Goal: Information Seeking & Learning: Learn about a topic

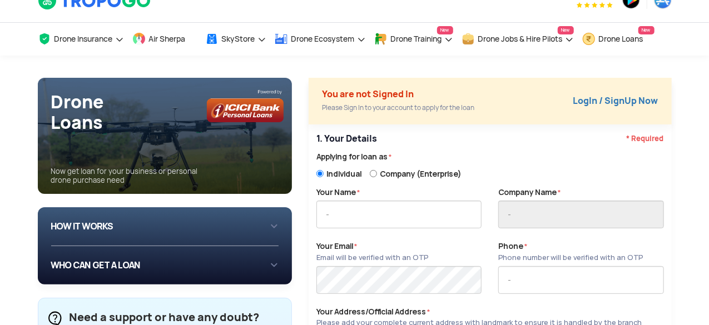
scroll to position [89, 0]
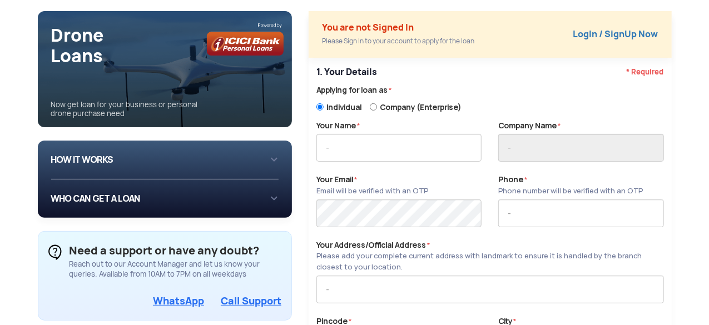
click at [277, 193] on div "WHO CAN GET A LOAN If you are an individual looking to: Buy drone for personal …" at bounding box center [165, 199] width 228 height 21
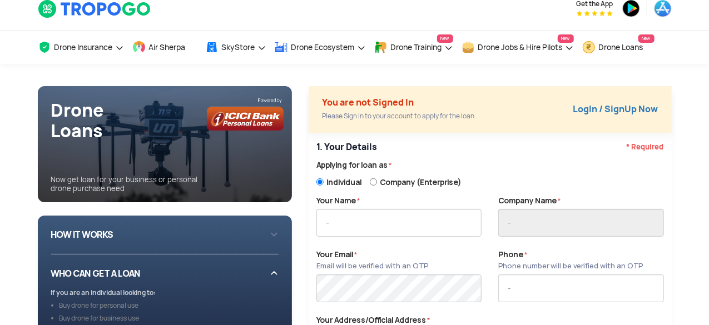
scroll to position [0, 0]
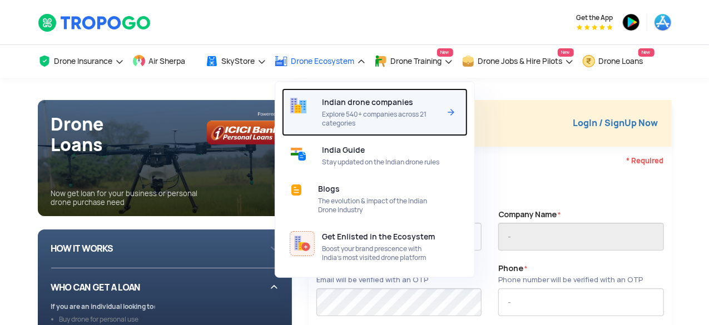
click at [351, 107] on div "Indian drone companies Explore 540+ companies across 21 categories" at bounding box center [384, 112] width 122 height 48
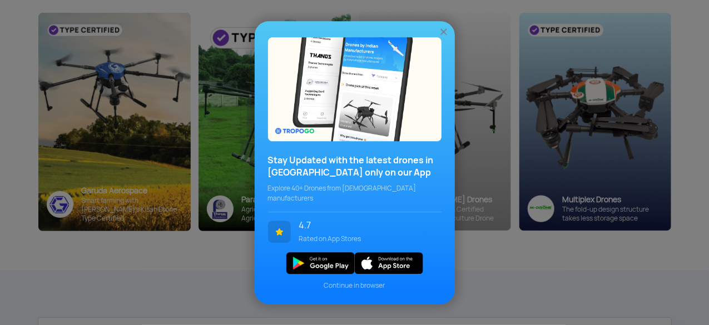
scroll to position [178, 0]
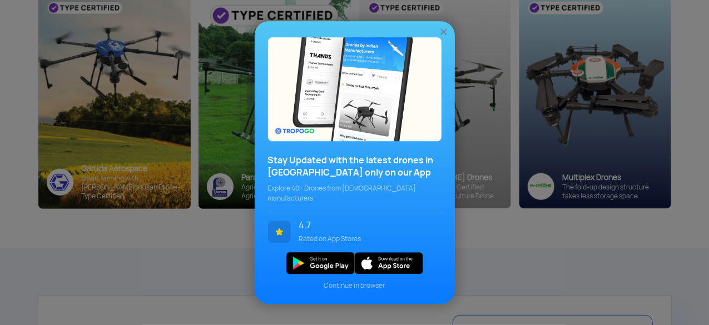
click at [446, 33] on img at bounding box center [443, 31] width 11 height 11
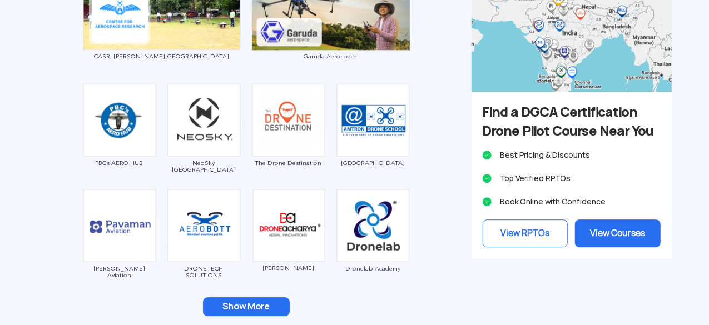
scroll to position [1513, 0]
